Goal: Task Accomplishment & Management: Manage account settings

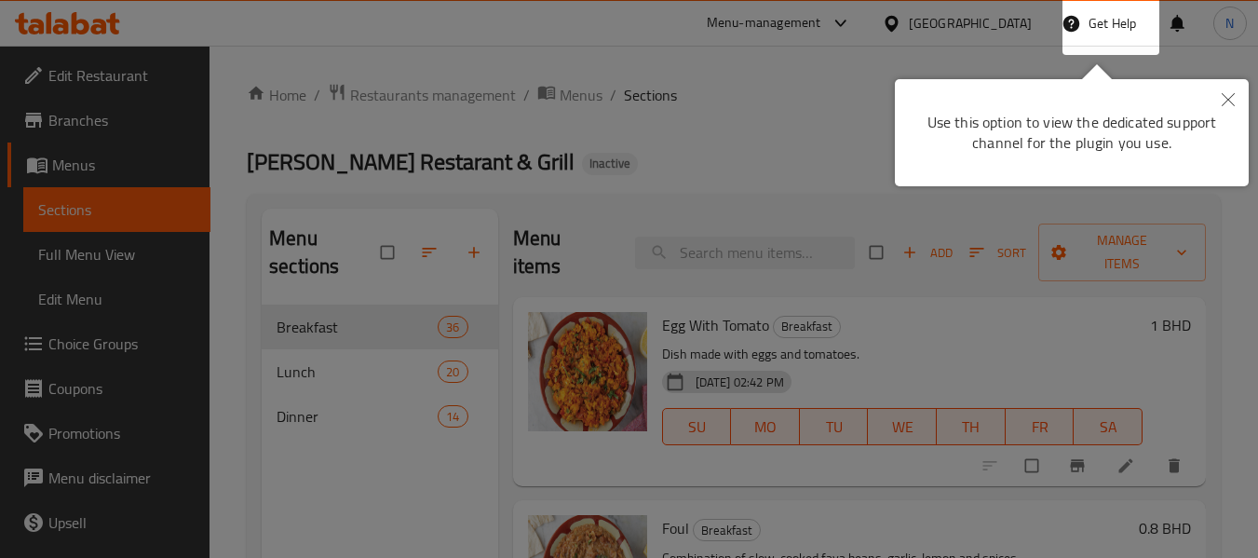
click at [1235, 102] on button "Close" at bounding box center [1228, 100] width 41 height 43
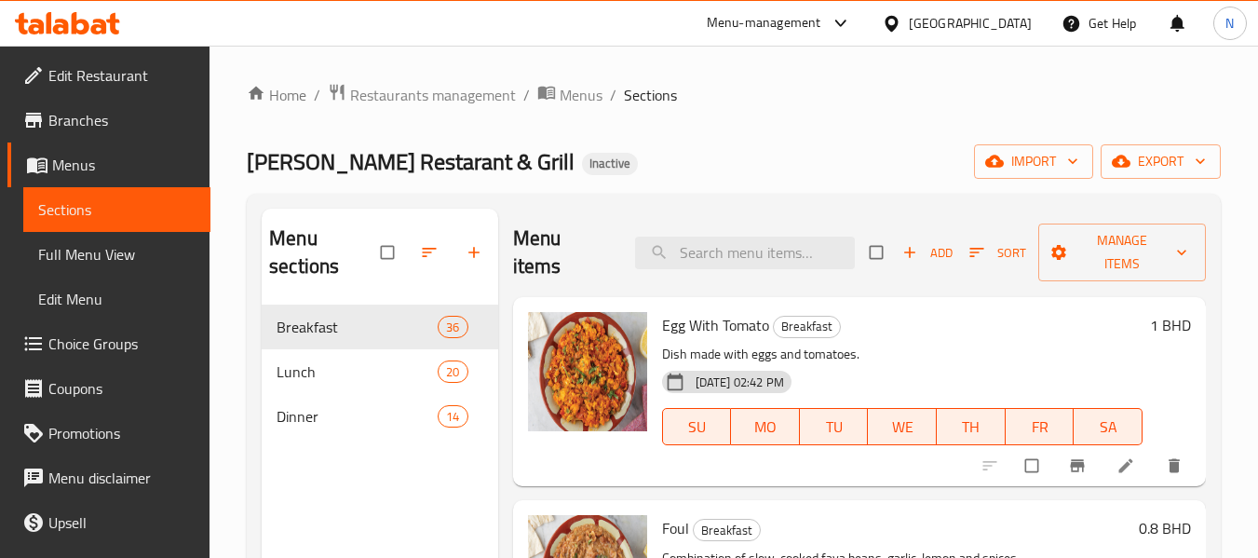
click at [898, 18] on icon at bounding box center [891, 23] width 13 height 16
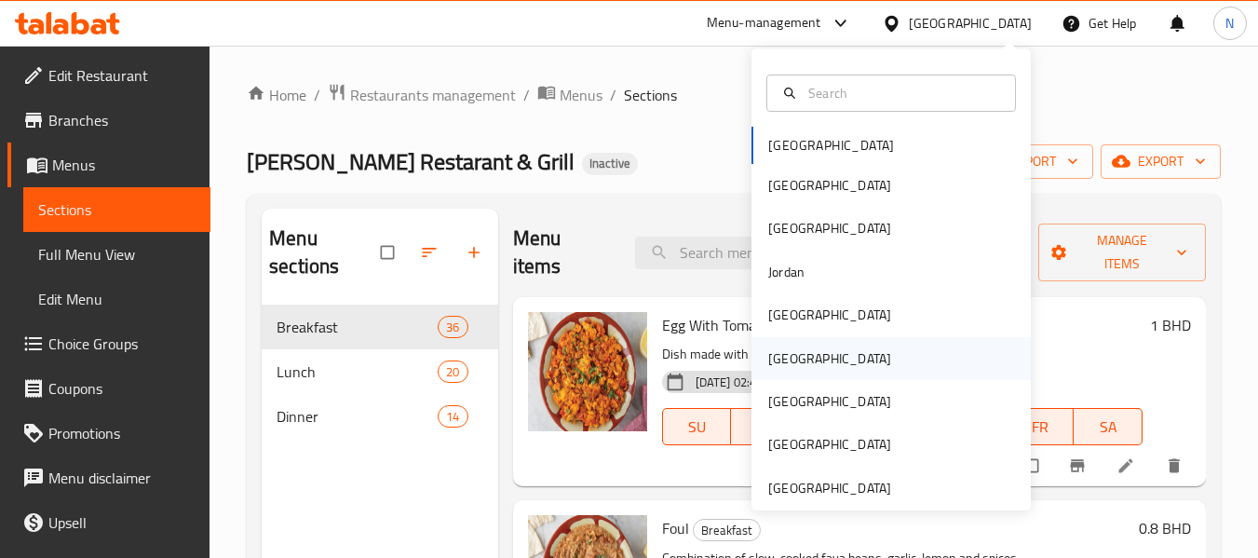
click at [822, 373] on div "[GEOGRAPHIC_DATA]" at bounding box center [891, 358] width 279 height 43
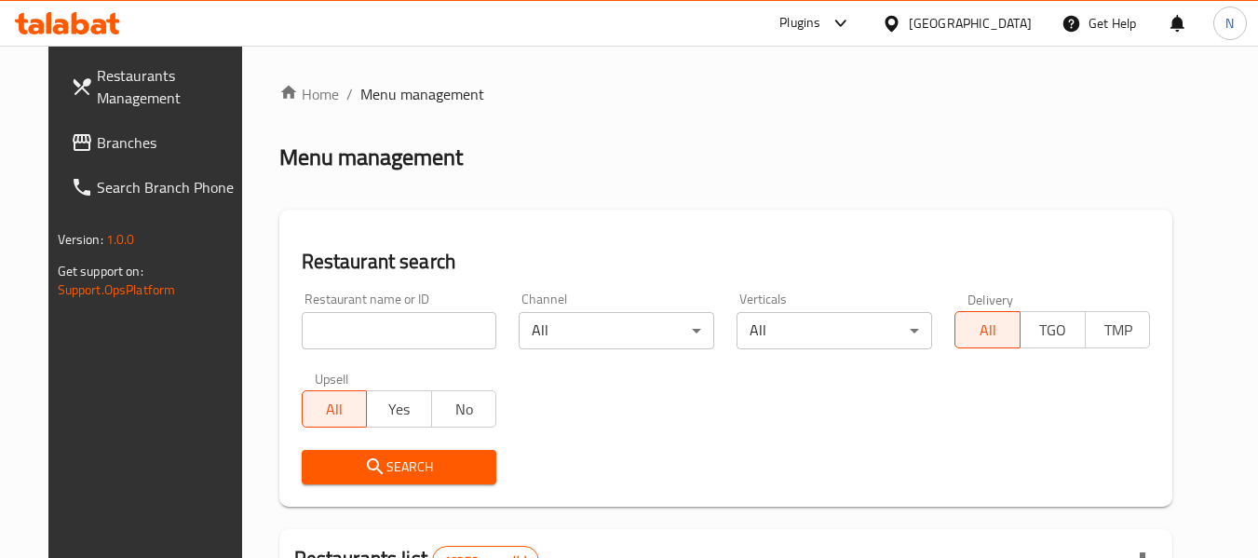
click at [403, 346] on input "search" at bounding box center [400, 330] width 196 height 37
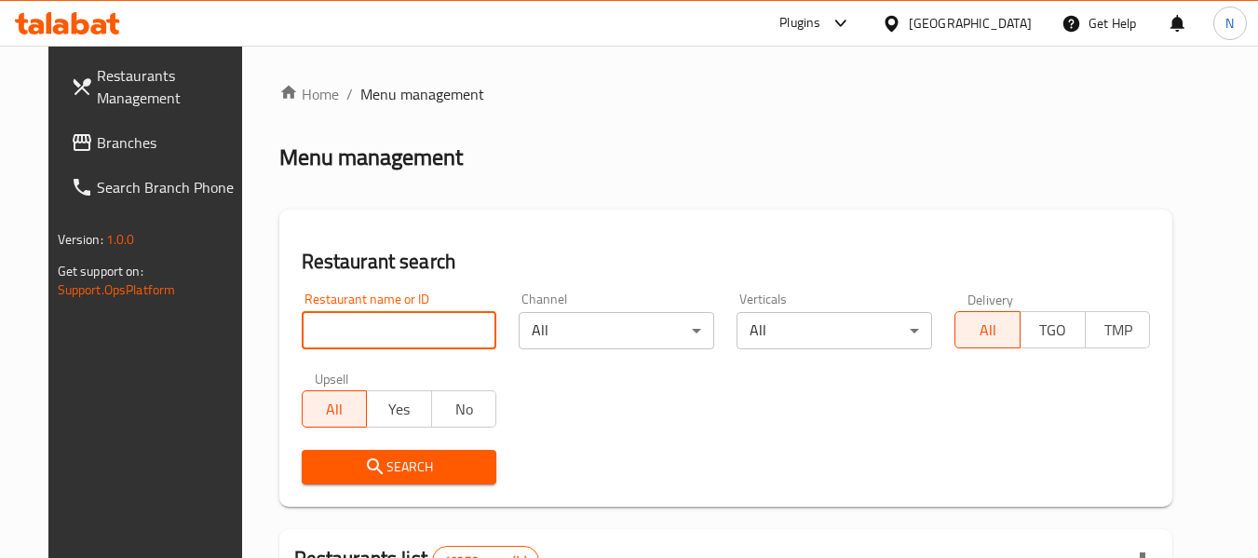
paste input "Ward Al Suwaiq Turkish Food"
click button "Search" at bounding box center [400, 467] width 196 height 34
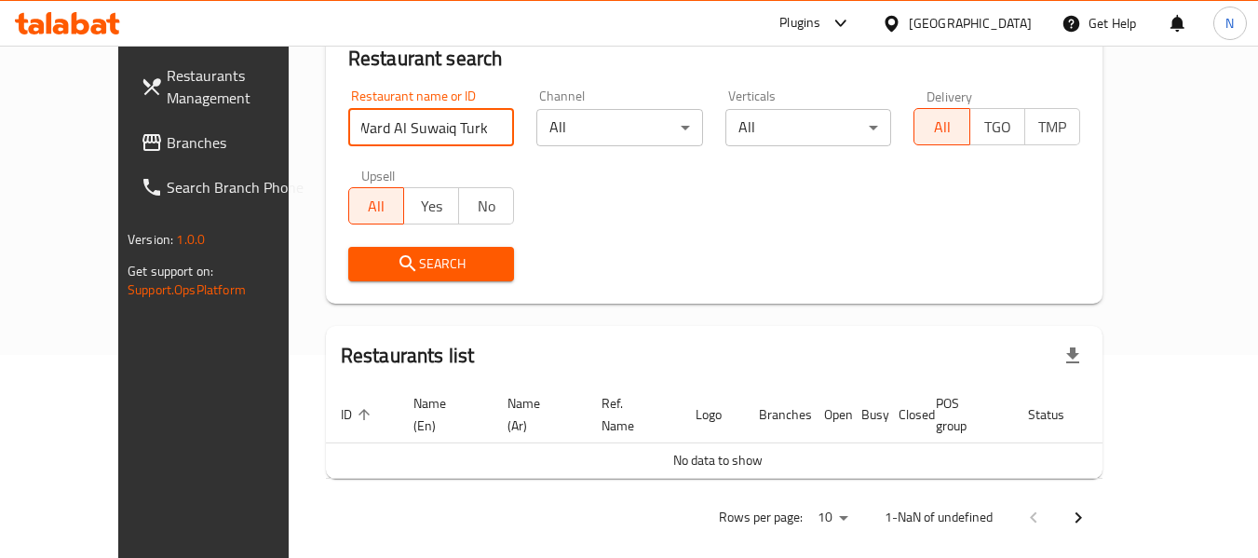
scroll to position [0, 6]
drag, startPoint x: 414, startPoint y: 131, endPoint x: 1056, endPoint y: 133, distance: 642.7
click at [1056, 133] on div "Restaurant name or ID Ward Al Suwaiq Turkish Food Restaurant name or ID Channel…" at bounding box center [714, 185] width 754 height 214
type input "Ward Al Suwaiq"
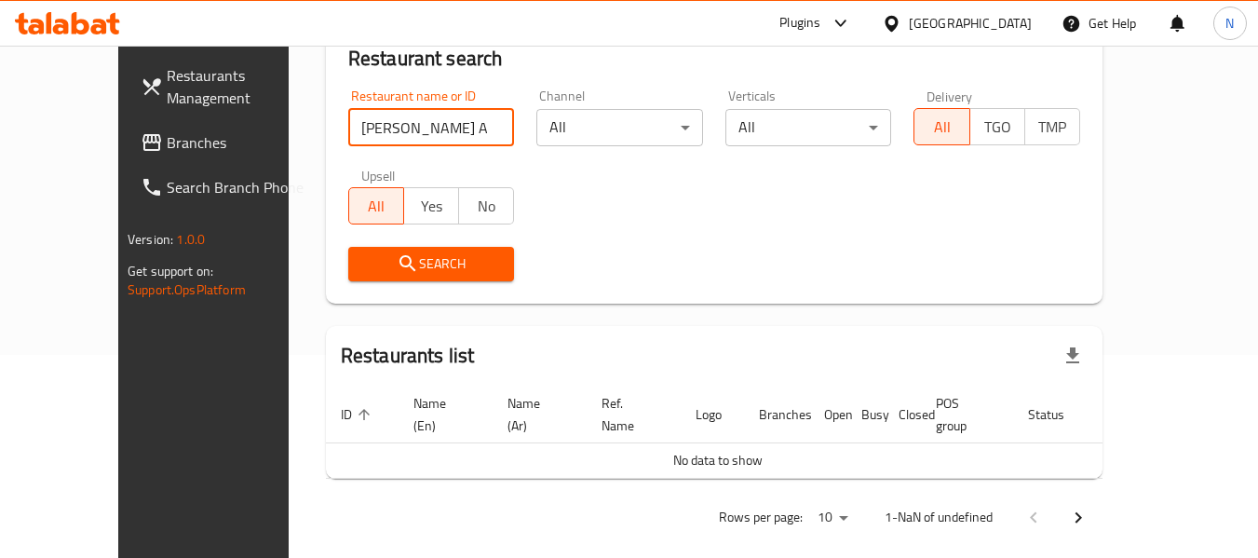
click button "Search" at bounding box center [431, 264] width 167 height 34
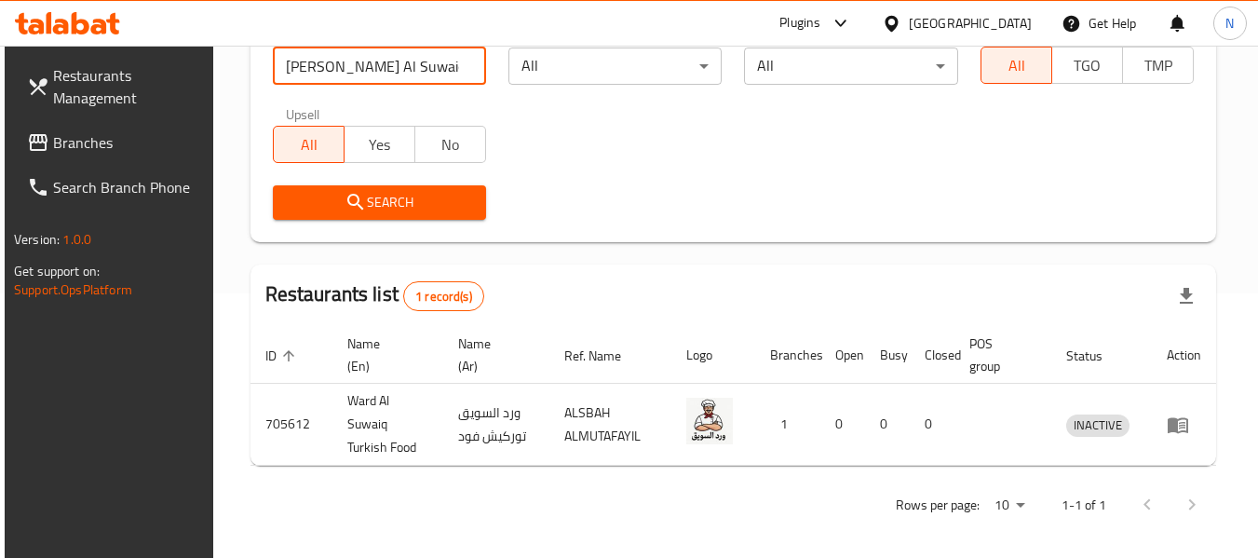
scroll to position [273, 0]
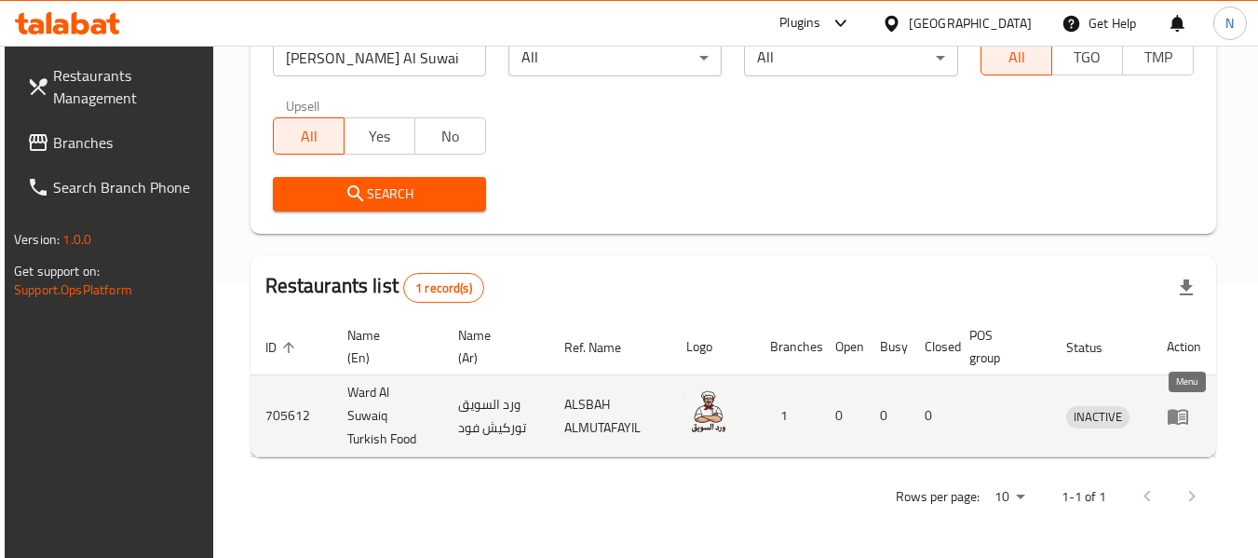
click at [1182, 426] on icon "enhanced table" at bounding box center [1178, 416] width 22 height 22
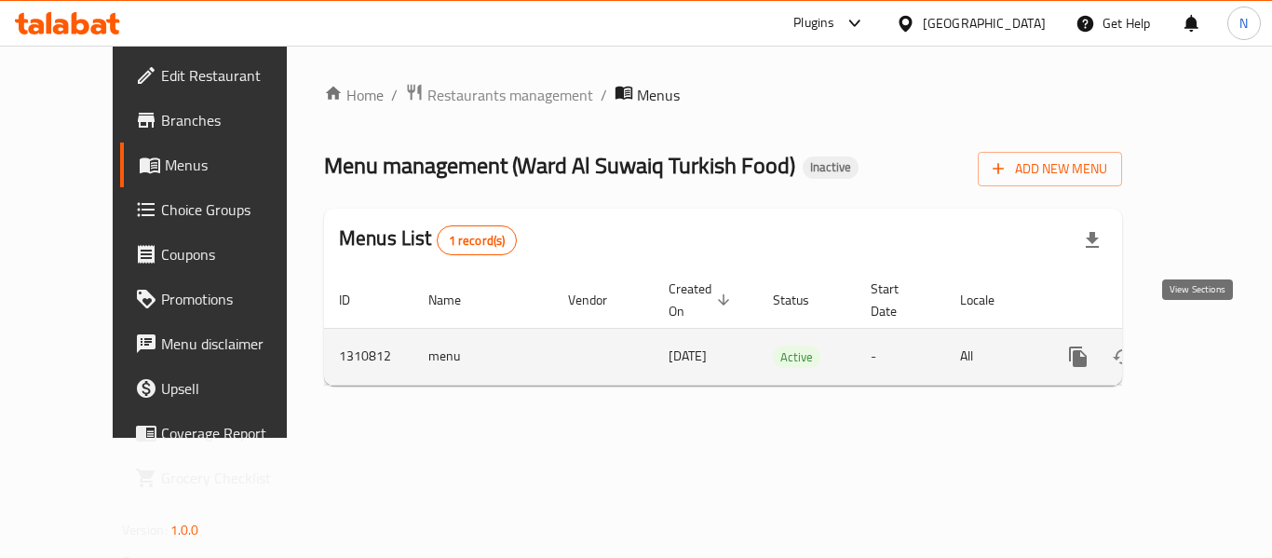
click at [1202, 346] on icon "enhanced table" at bounding box center [1213, 357] width 22 height 22
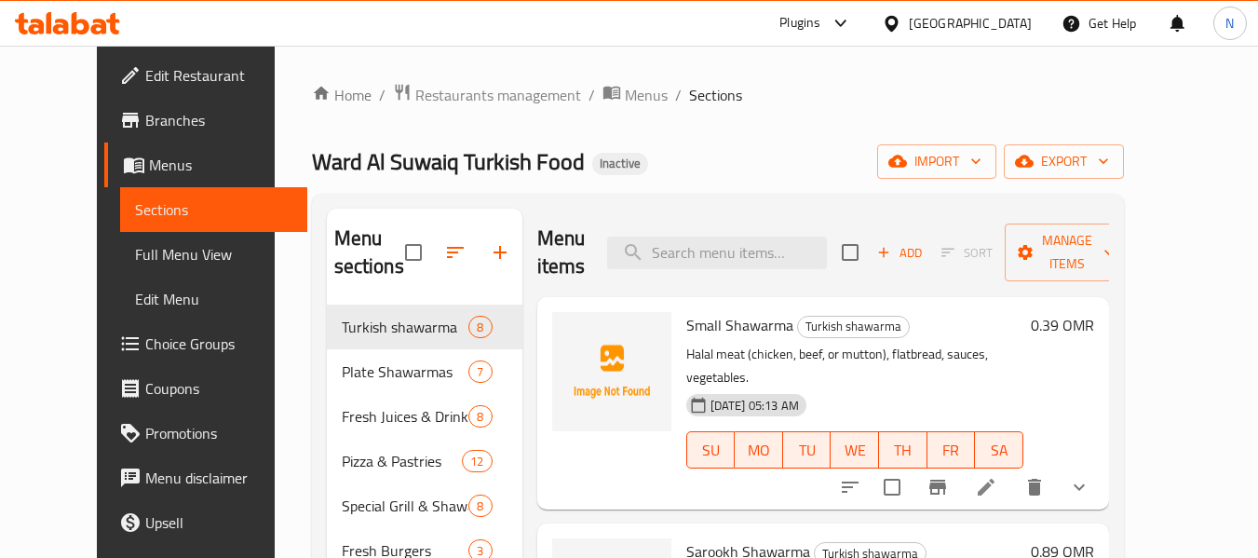
click at [135, 251] on span "Full Menu View" at bounding box center [213, 254] width 157 height 22
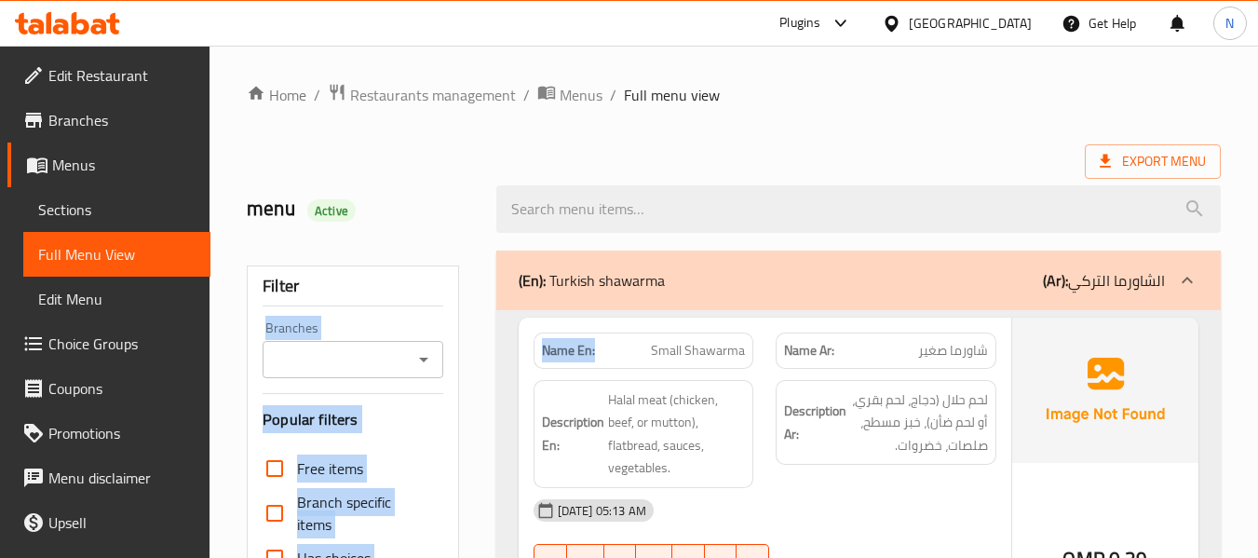
drag, startPoint x: 605, startPoint y: 352, endPoint x: 253, endPoint y: 331, distance: 352.7
click at [555, 349] on strong "Name En:" at bounding box center [568, 351] width 53 height 20
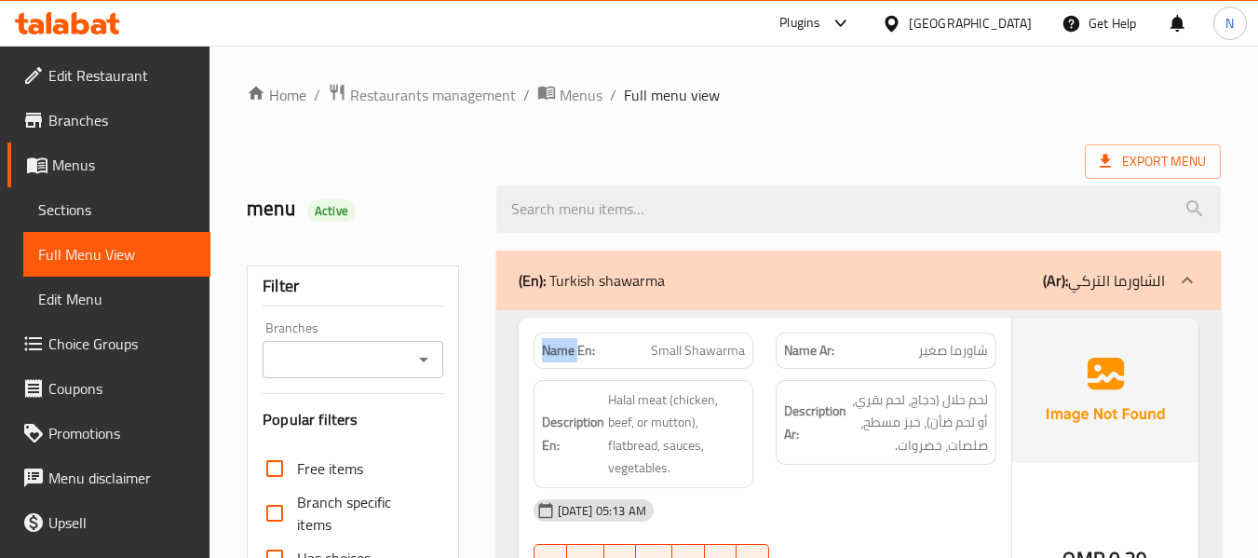
click at [555, 349] on strong "Name En:" at bounding box center [568, 351] width 53 height 20
click at [104, 78] on span "Edit Restaurant" at bounding box center [121, 75] width 147 height 22
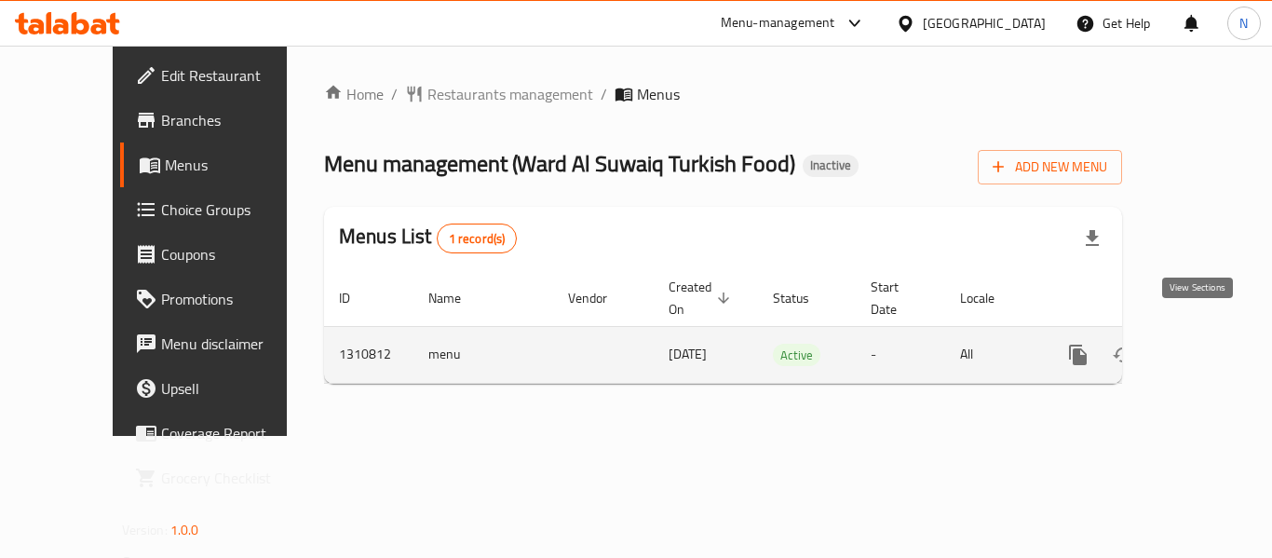
click at [1211, 341] on link "enhanced table" at bounding box center [1212, 355] width 45 height 45
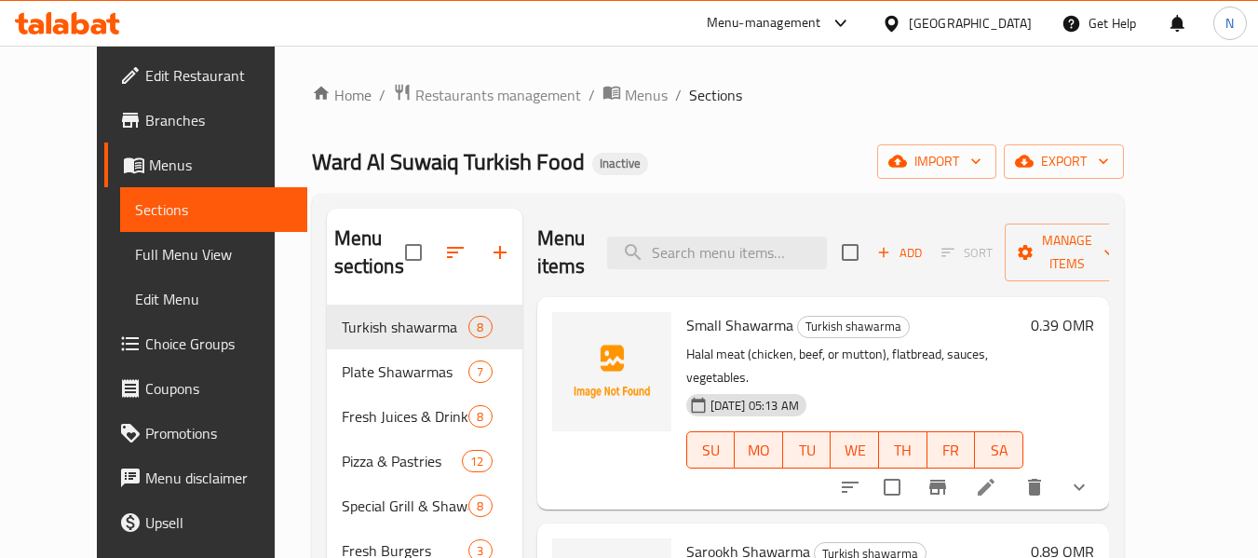
click at [135, 261] on span "Full Menu View" at bounding box center [213, 254] width 157 height 22
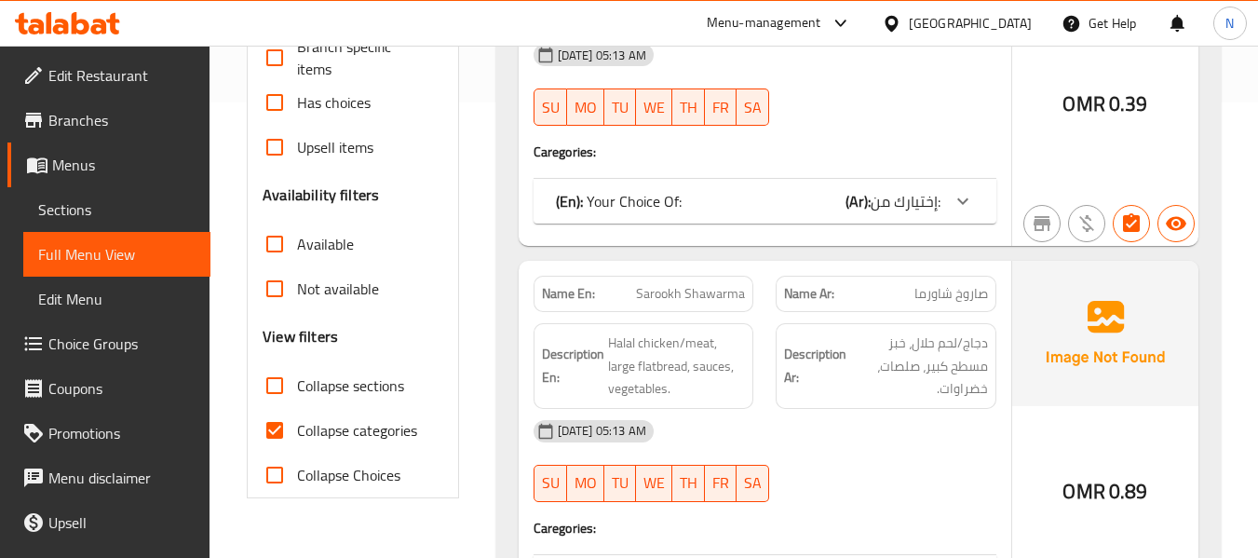
scroll to position [466, 0]
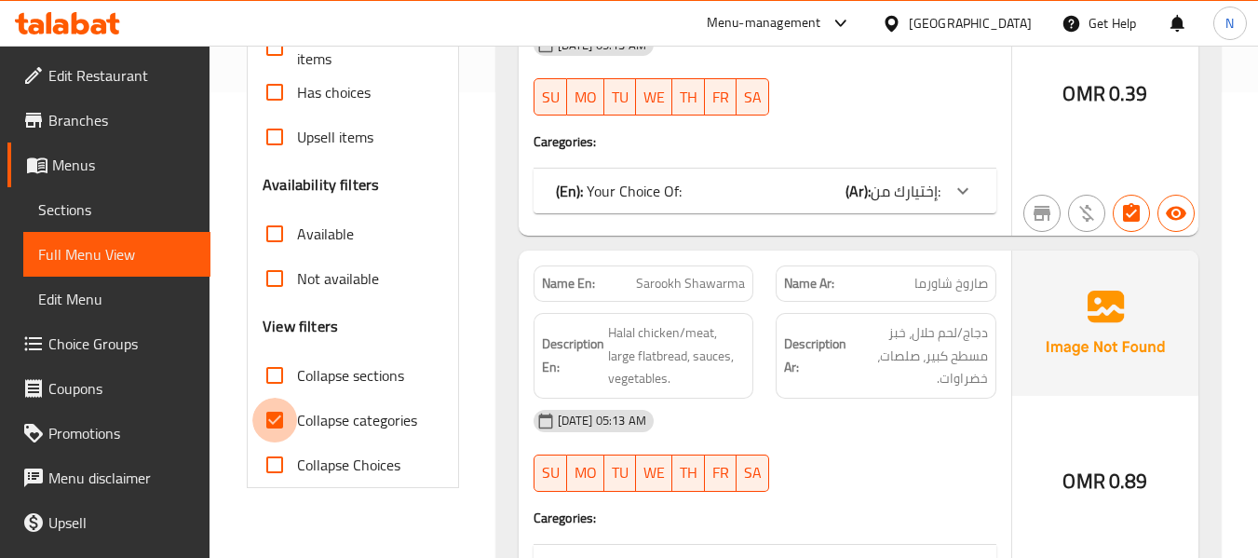
click at [266, 418] on input "Collapse categories" at bounding box center [274, 420] width 45 height 45
checkbox input "false"
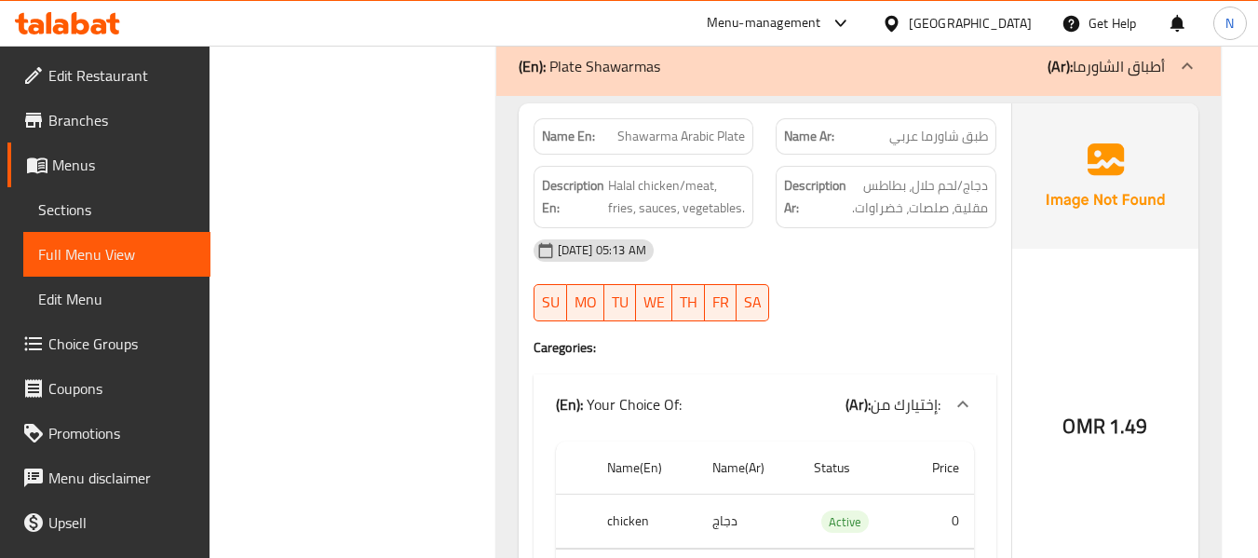
scroll to position [3539, 0]
